Goal: Navigation & Orientation: Find specific page/section

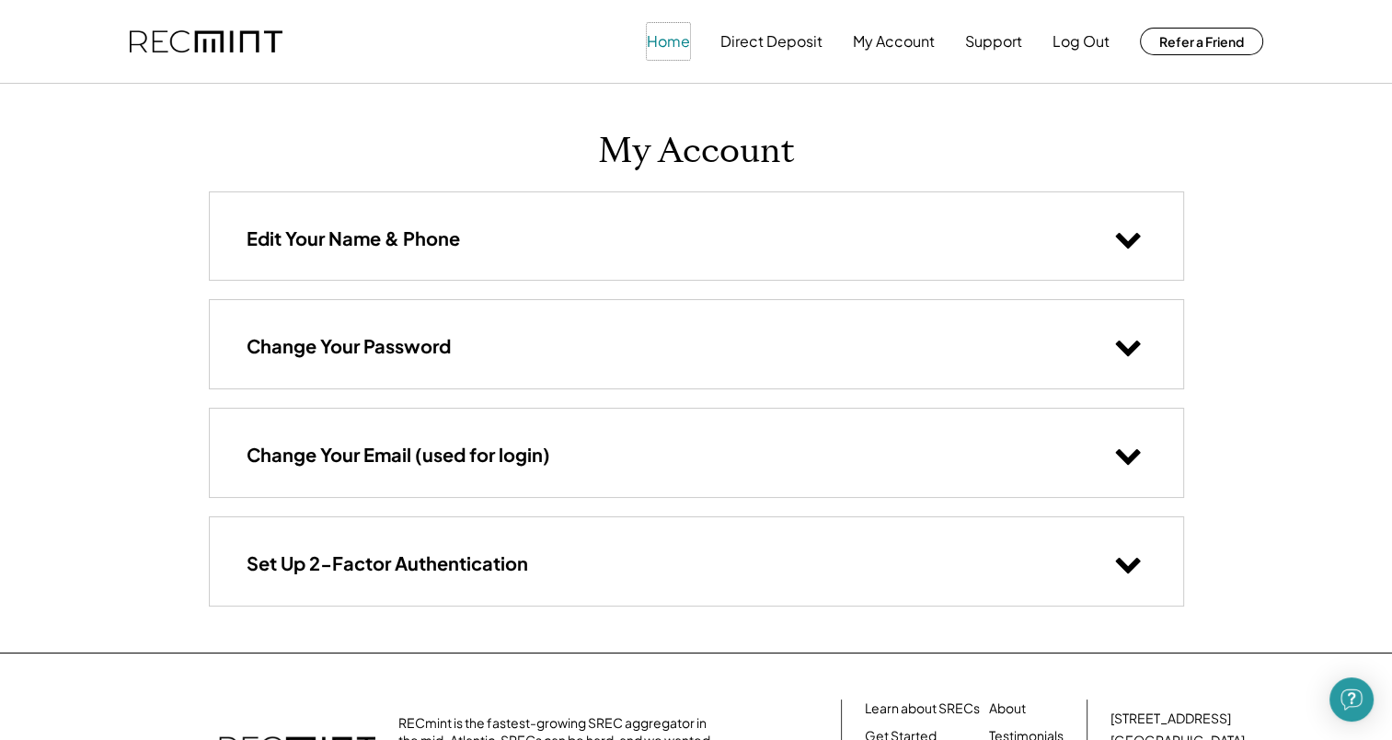
click at [675, 47] on button "Home" at bounding box center [668, 41] width 43 height 37
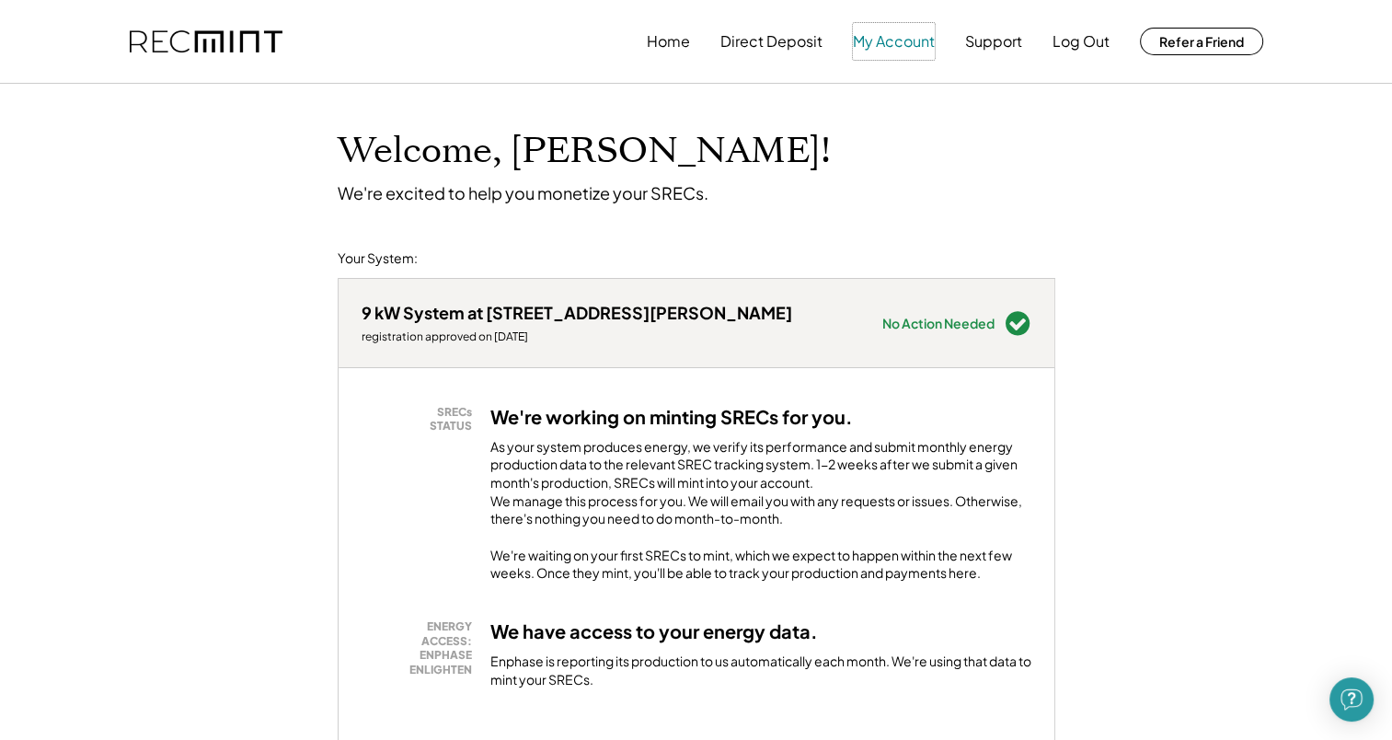
click at [878, 50] on button "My Account" at bounding box center [894, 41] width 82 height 37
